Goal: Navigation & Orientation: Find specific page/section

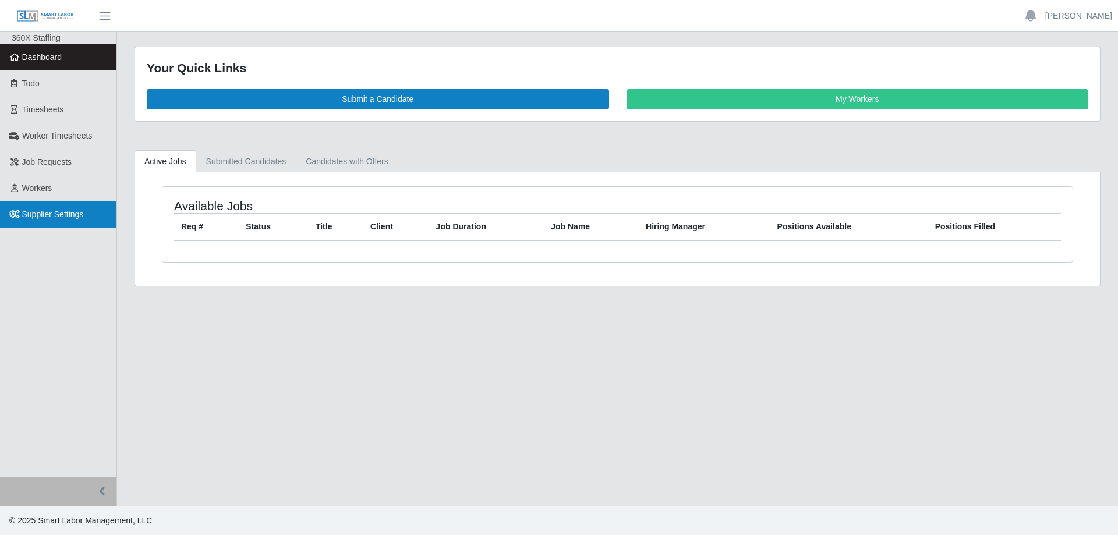
click at [33, 213] on span "Supplier Settings" at bounding box center [53, 214] width 62 height 9
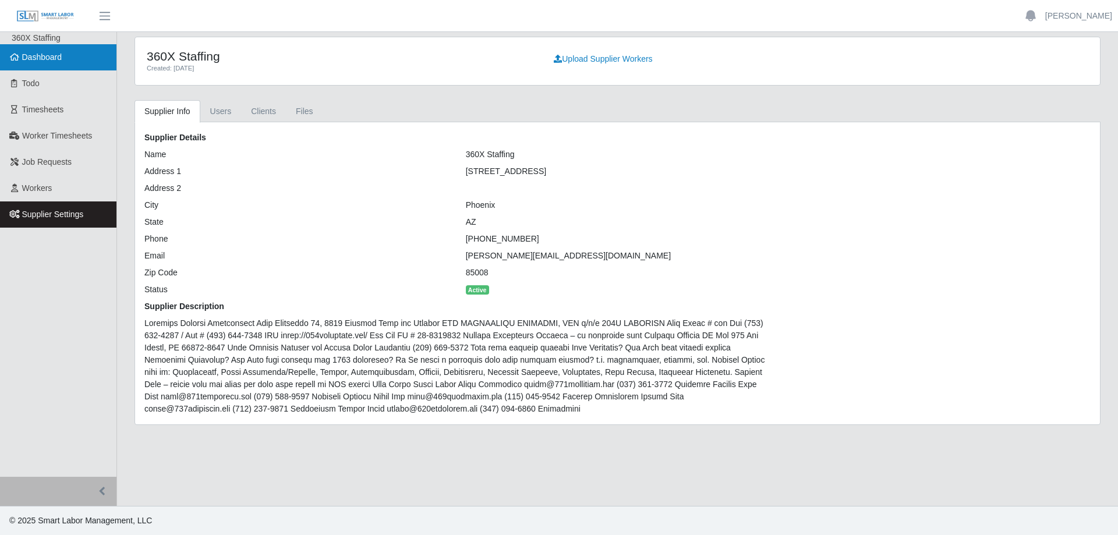
click at [79, 55] on link "Dashboard" at bounding box center [58, 57] width 116 height 26
